Goal: Find specific page/section: Find specific page/section

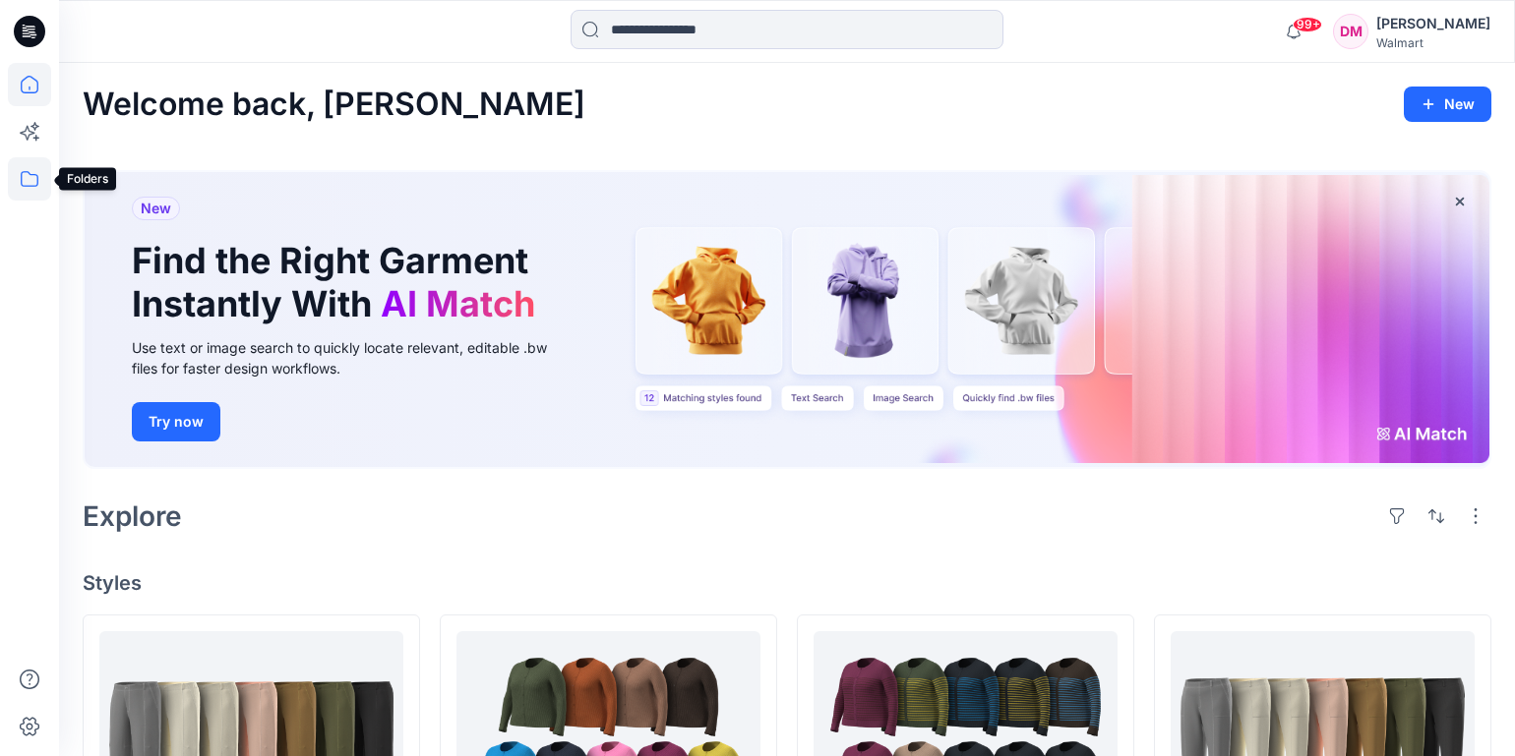
click at [25, 178] on icon at bounding box center [29, 178] width 43 height 43
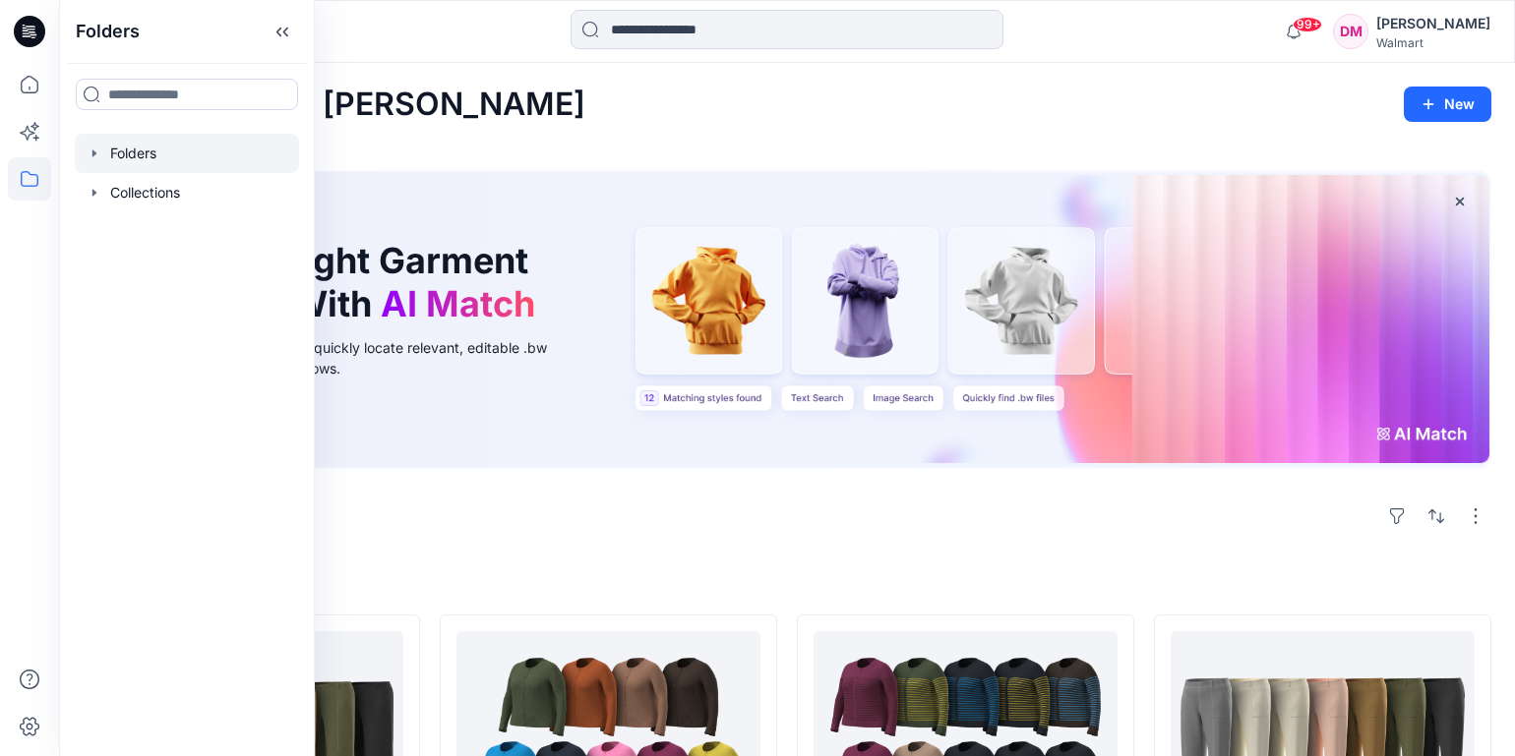
click at [95, 153] on icon "button" at bounding box center [94, 153] width 4 height 7
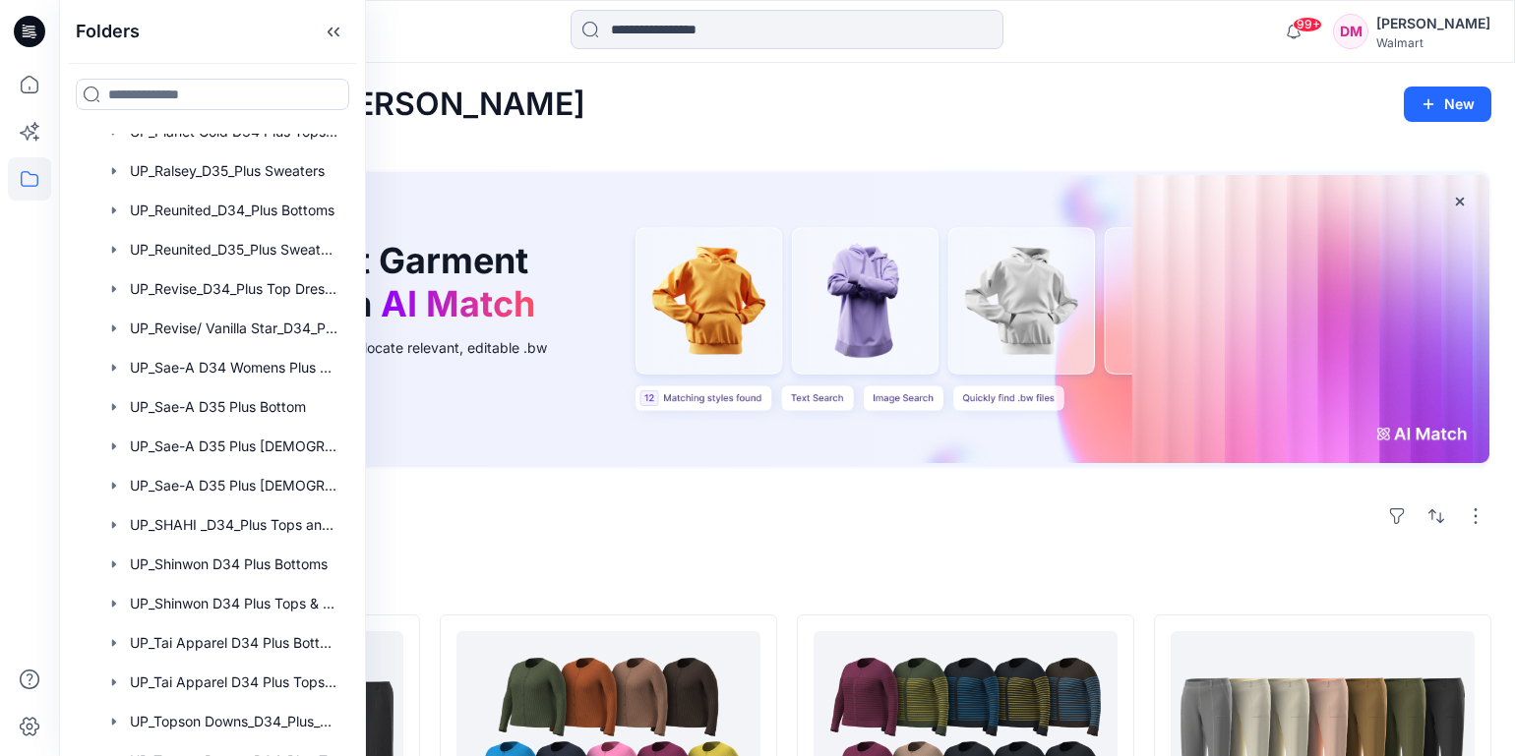
scroll to position [1717, 0]
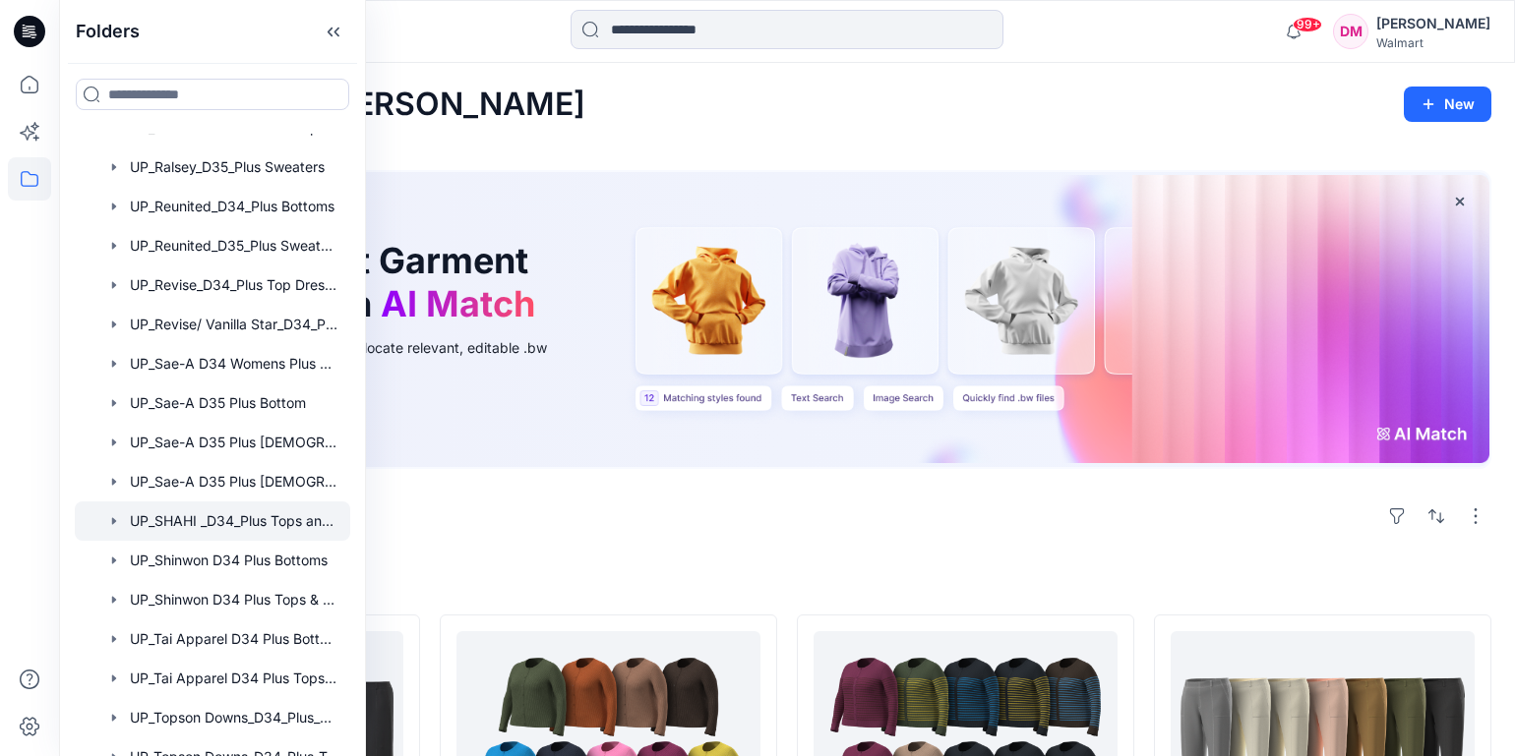
click at [185, 525] on div at bounding box center [212, 521] width 275 height 39
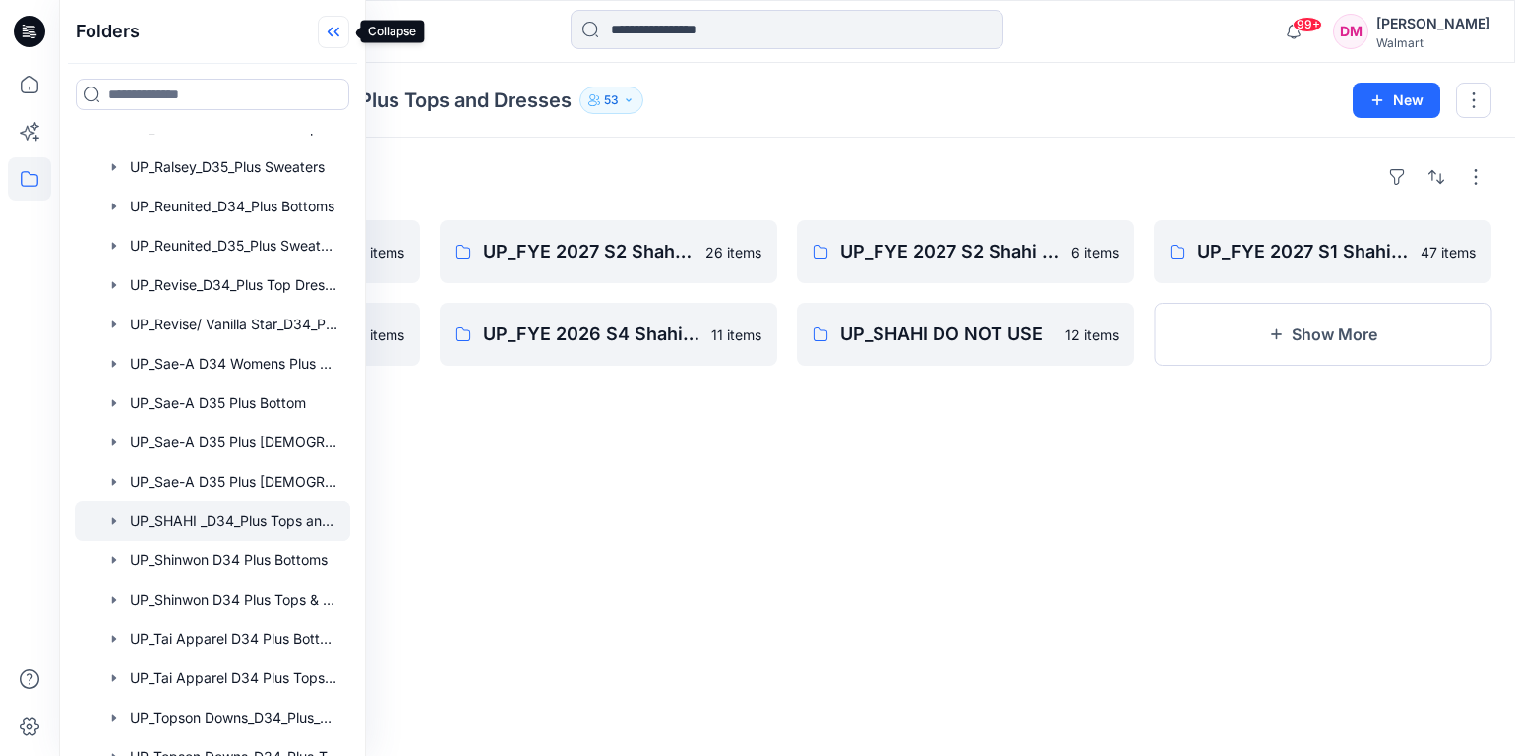
click at [340, 31] on icon at bounding box center [333, 32] width 31 height 32
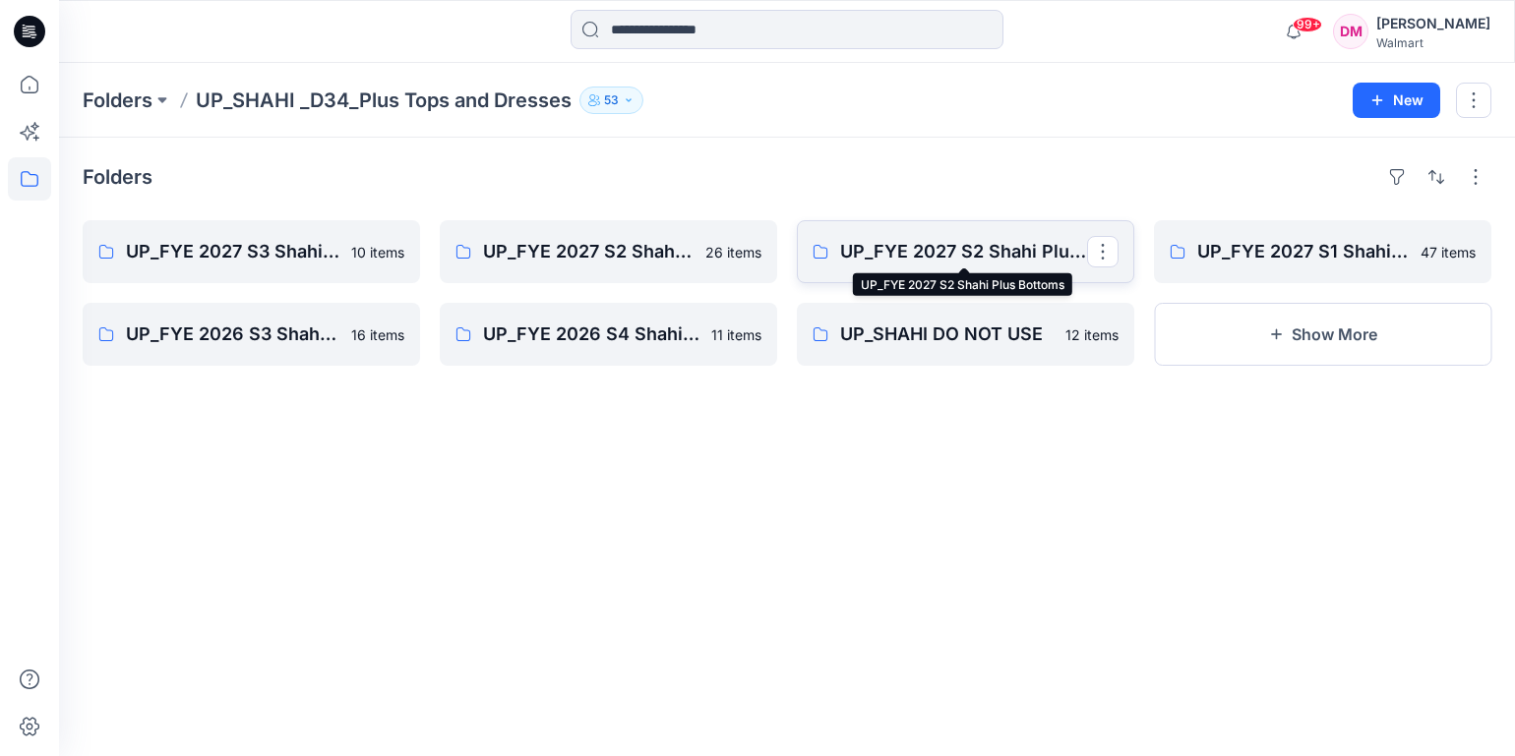
click at [994, 242] on p "UP_FYE 2027 S2 Shahi Plus Bottoms" at bounding box center [963, 252] width 247 height 28
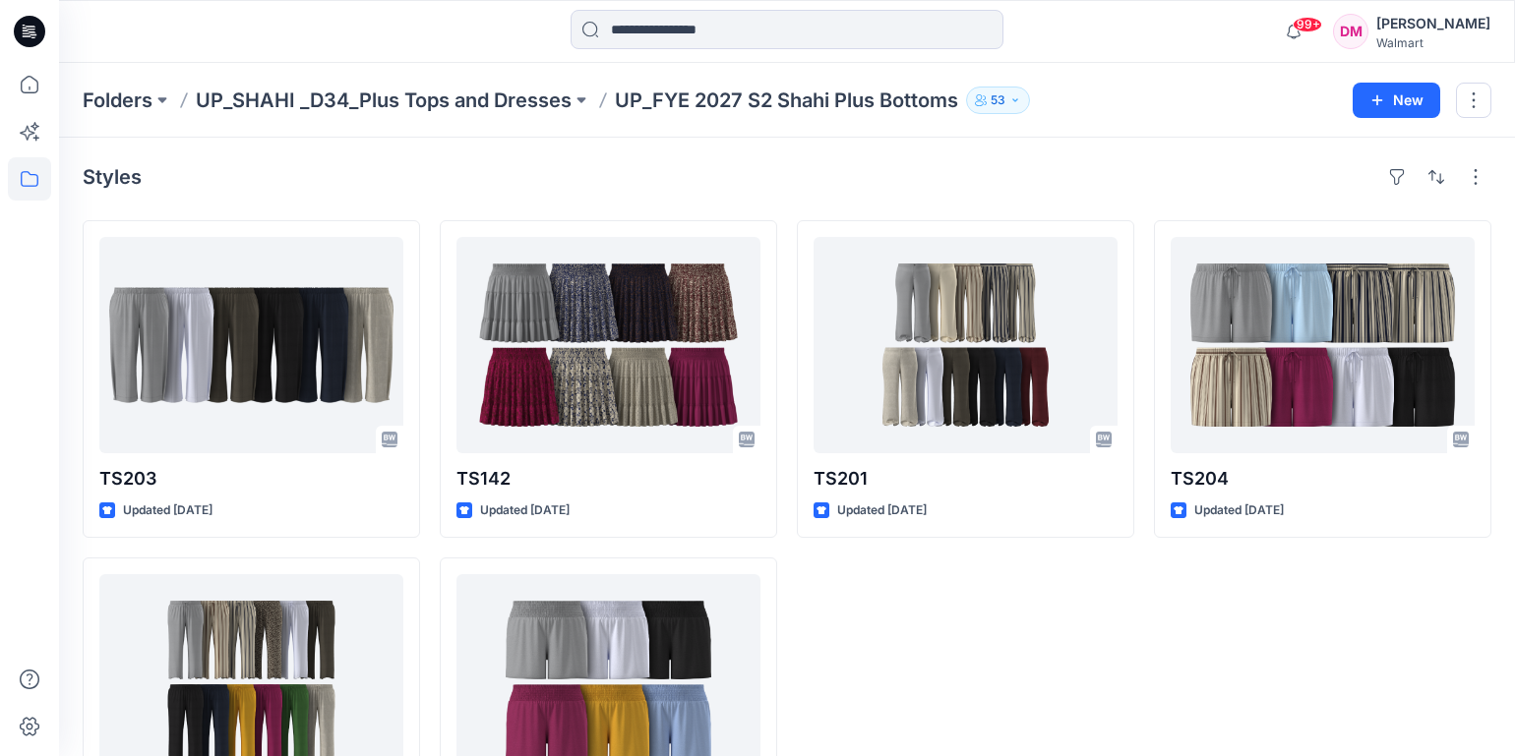
click at [949, 584] on div "TS201 Updated [DATE]" at bounding box center [965, 547] width 337 height 654
click at [907, 695] on div "TS201 Updated [DATE]" at bounding box center [965, 547] width 337 height 654
click at [1010, 581] on div "TS201 Updated [DATE]" at bounding box center [965, 547] width 337 height 654
